Goal: Information Seeking & Learning: Learn about a topic

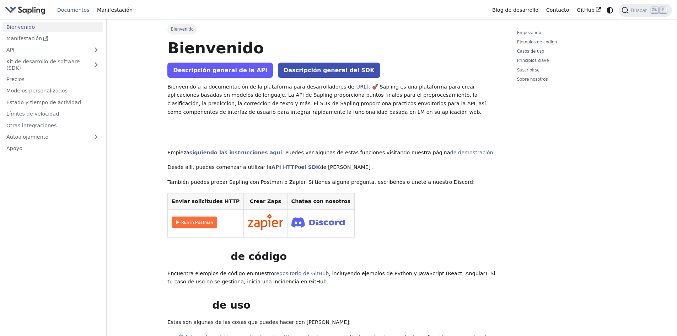
click at [220, 69] on font "Descripción general de la API" at bounding box center [220, 70] width 94 height 7
drag, startPoint x: 179, startPoint y: 29, endPoint x: 183, endPoint y: 31, distance: 4.1
click at [179, 29] on font "Bienvenido" at bounding box center [182, 29] width 23 height 5
click at [196, 63] on link "Descripción general de la API" at bounding box center [220, 70] width 106 height 15
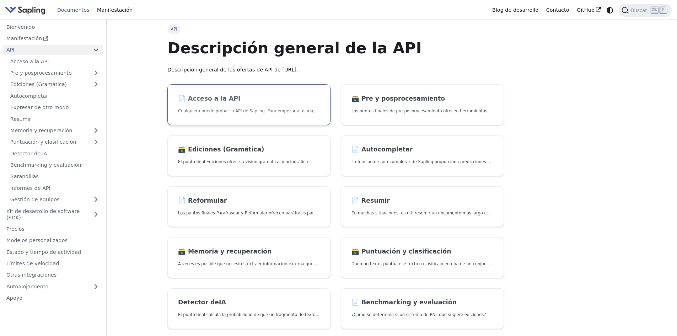
click at [250, 102] on h2 "📄️ Acceso a la API" at bounding box center [249, 99] width 142 height 8
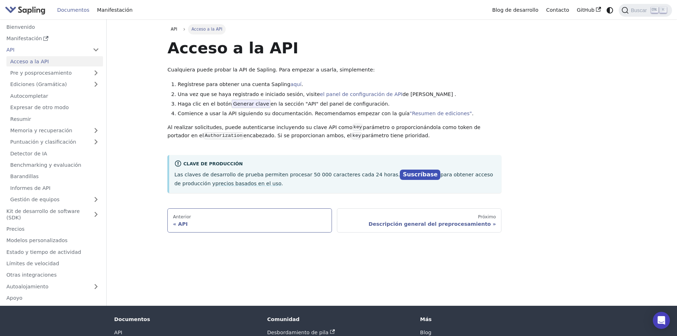
click at [197, 218] on div "Anterior" at bounding box center [249, 217] width 153 height 6
